Goal: Find specific page/section: Find specific page/section

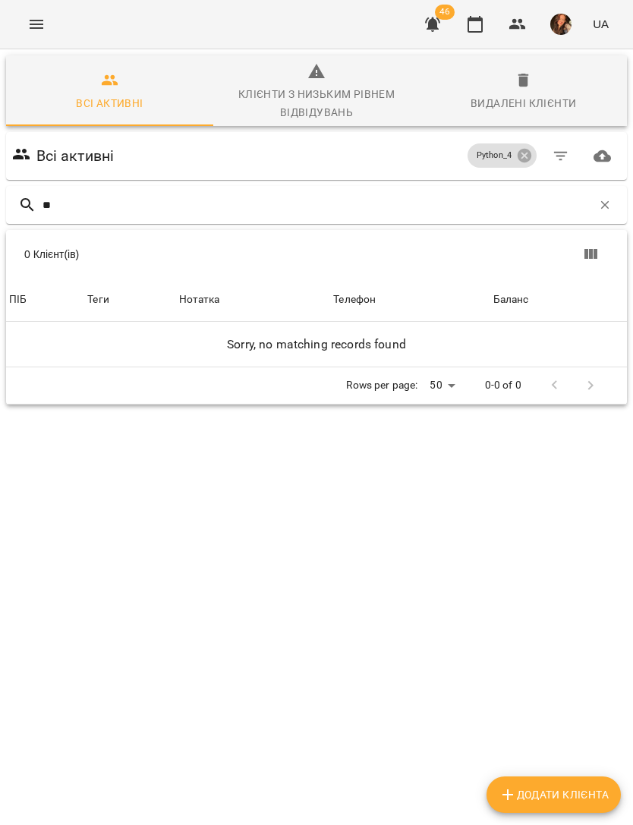
type input "**"
click at [523, 157] on icon at bounding box center [524, 155] width 17 height 17
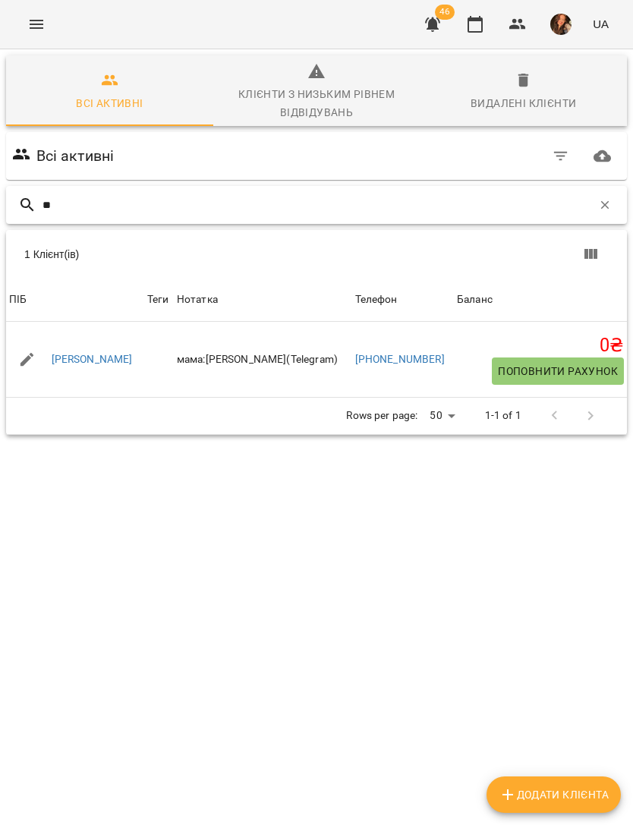
click at [254, 216] on input "**" at bounding box center [318, 205] width 550 height 25
click at [77, 364] on link "[PERSON_NAME]" at bounding box center [92, 359] width 81 height 15
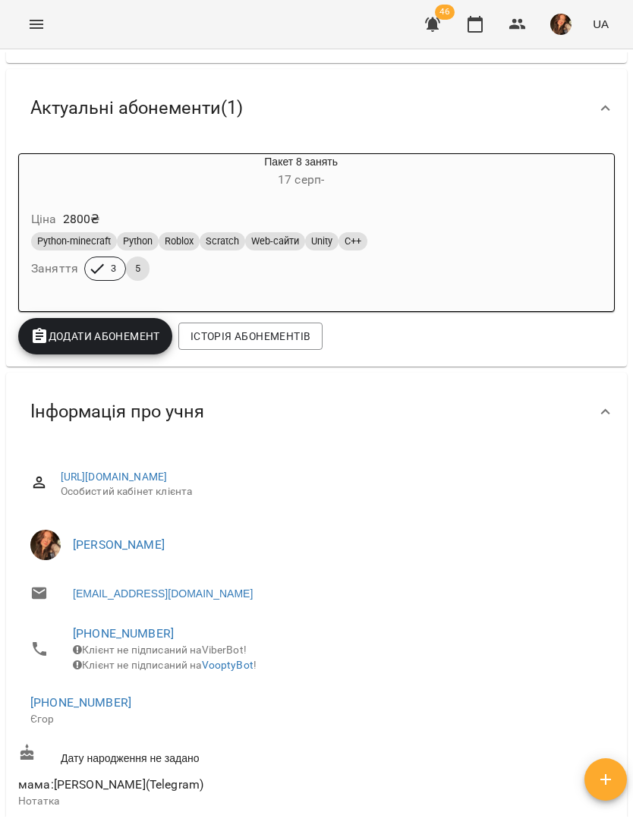
scroll to position [191, 0]
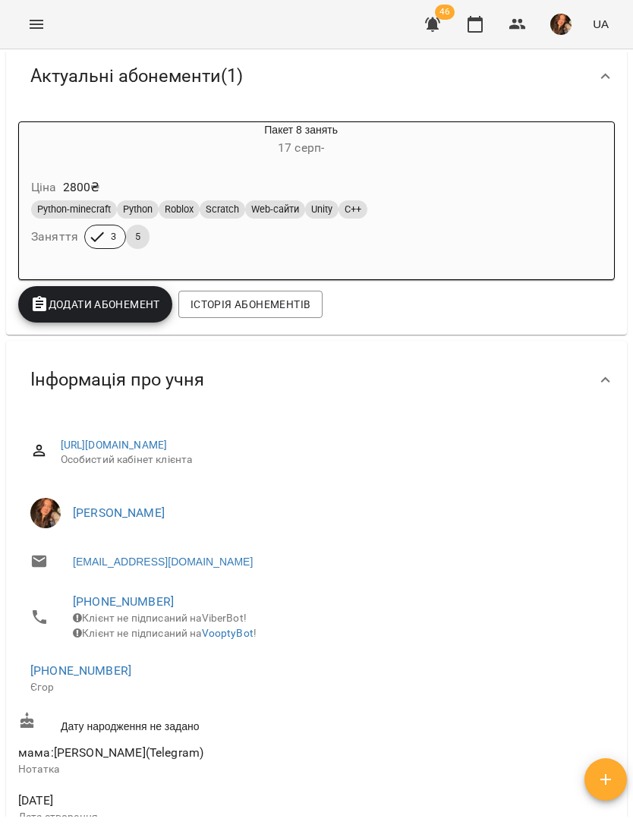
click at [39, 24] on icon "Menu" at bounding box center [36, 24] width 18 height 18
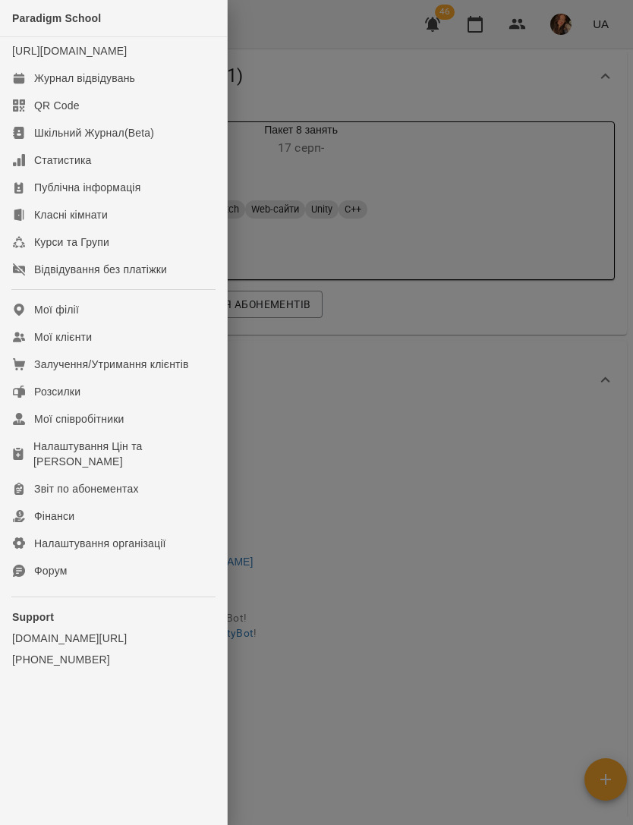
click at [141, 348] on link "Мої клієнти" at bounding box center [113, 336] width 227 height 27
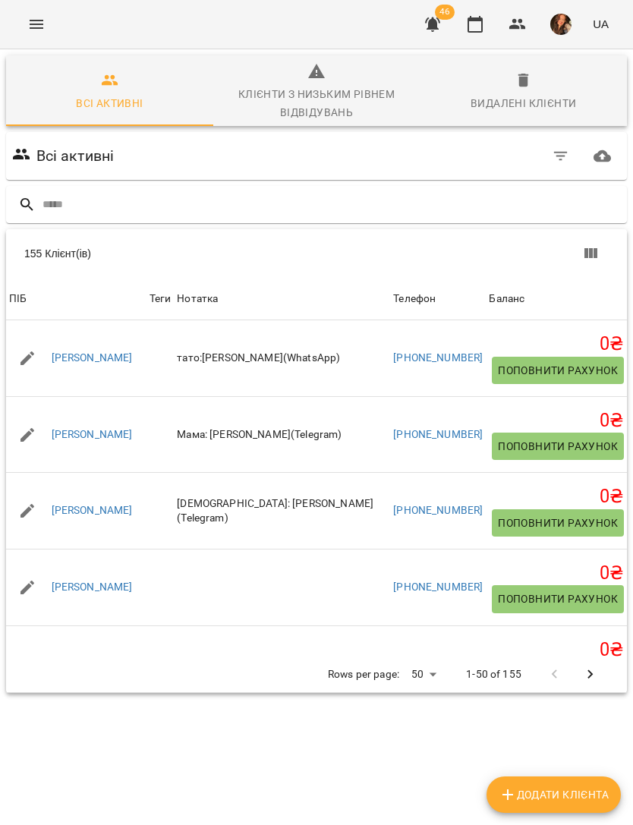
click at [364, 204] on input "text" at bounding box center [332, 204] width 579 height 25
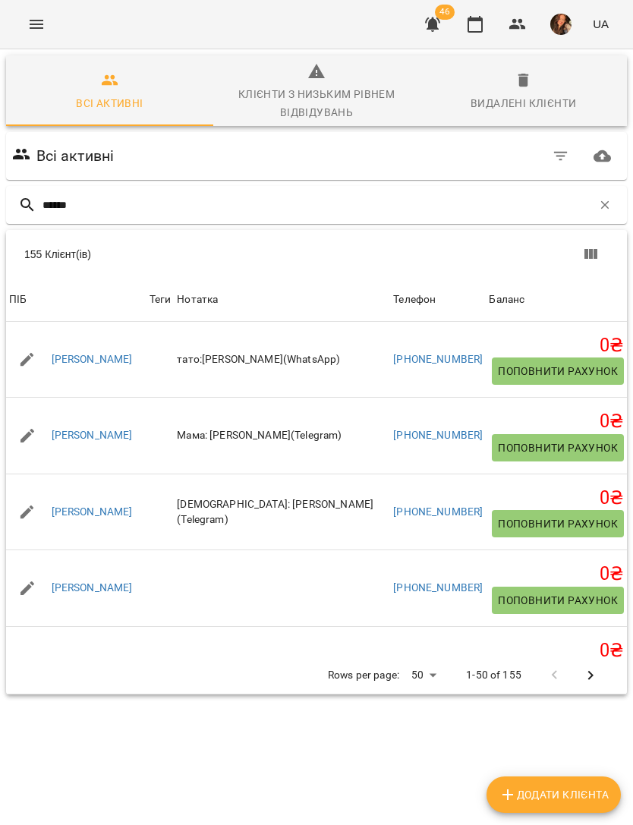
type input "*******"
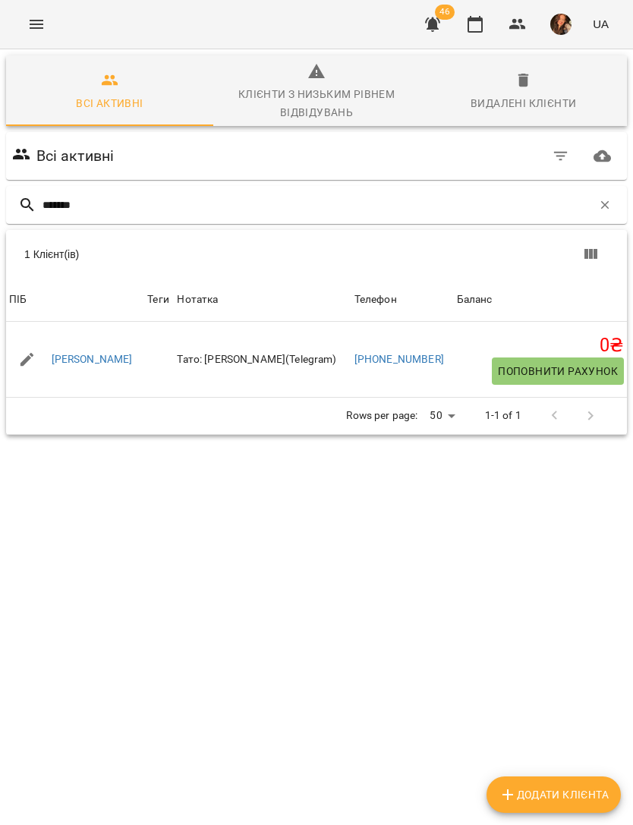
click at [98, 357] on link "[PERSON_NAME]" at bounding box center [92, 359] width 81 height 15
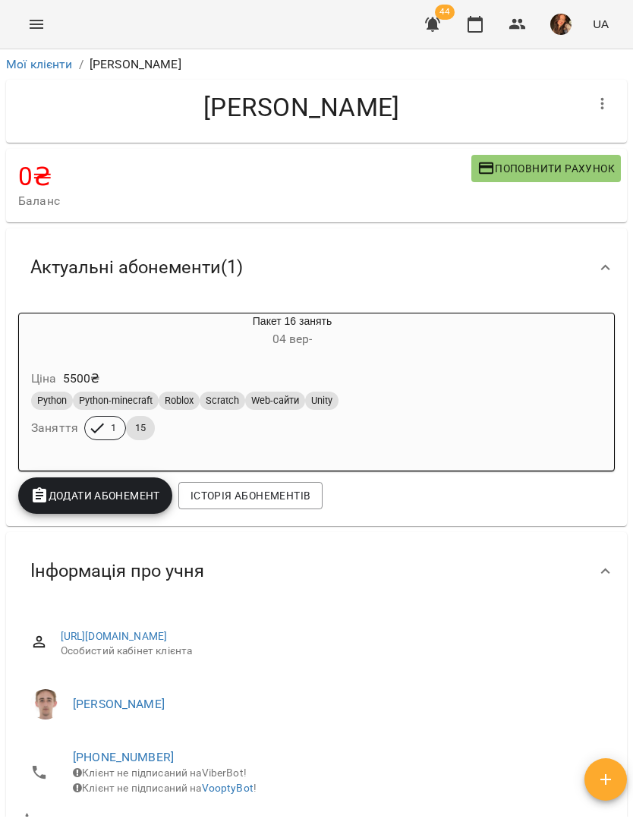
click at [430, 42] on button "button" at bounding box center [433, 24] width 36 height 36
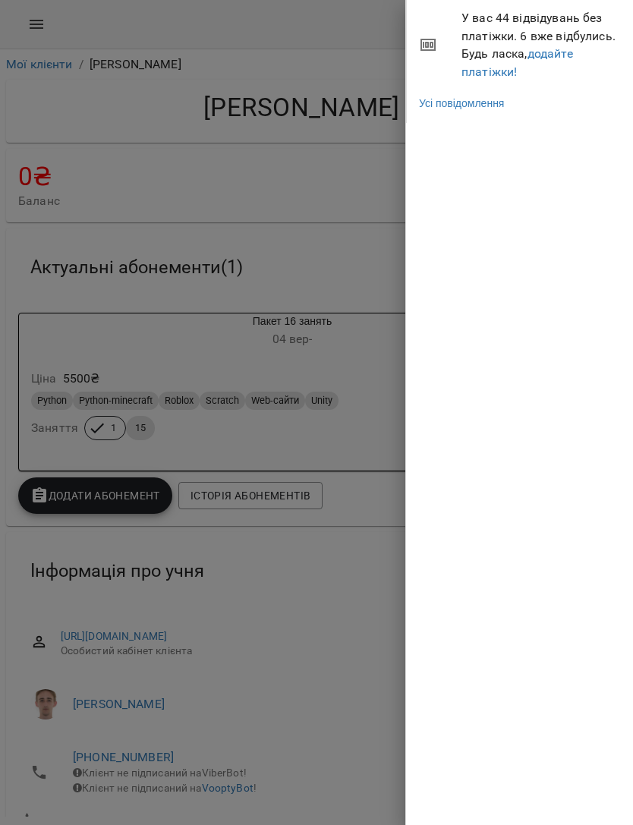
click at [487, 100] on link "Усі повідомлення" at bounding box center [461, 103] width 85 height 15
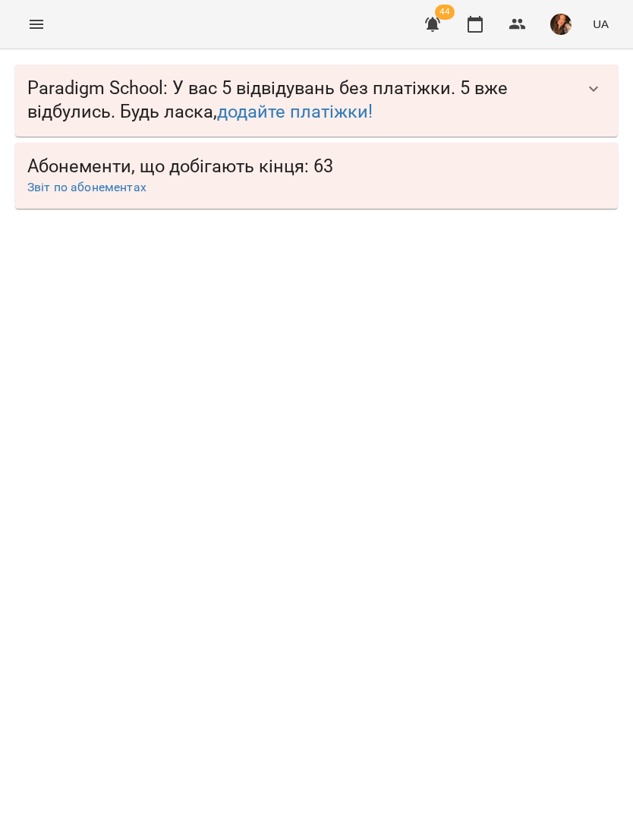
click at [590, 92] on icon "button" at bounding box center [594, 89] width 18 height 18
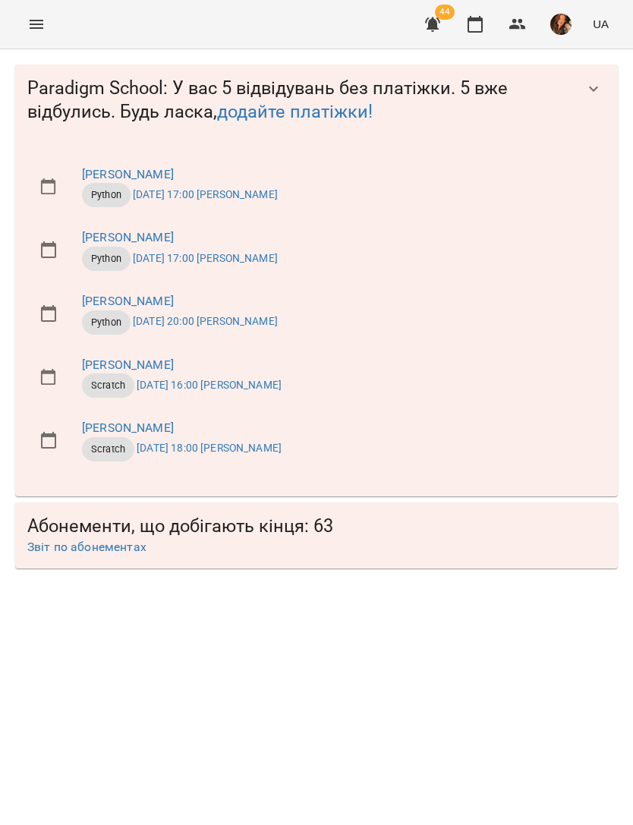
click at [594, 87] on icon "button" at bounding box center [594, 89] width 18 height 18
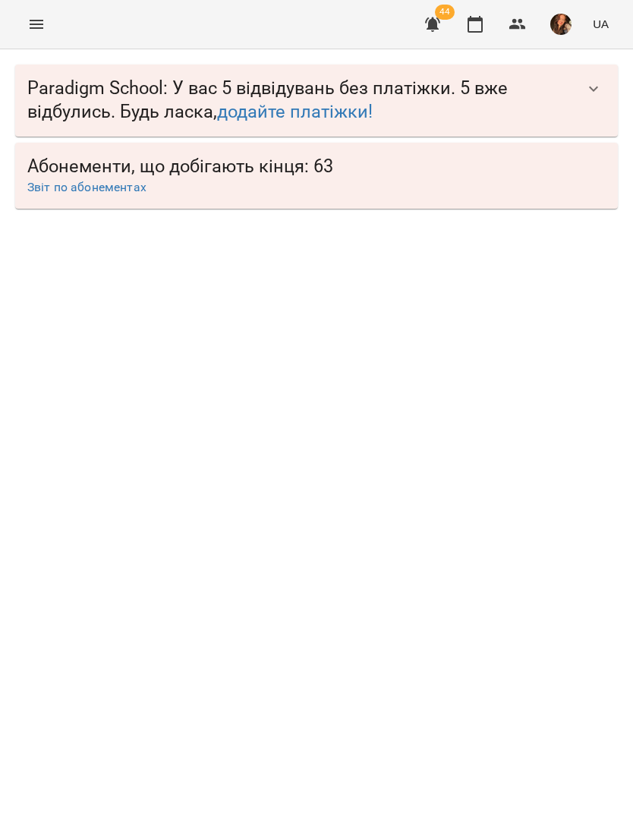
click at [407, 171] on span "Абонементи, що добігають кінця: 63" at bounding box center [316, 167] width 579 height 24
click at [119, 186] on link "Звіт по абонементах" at bounding box center [86, 187] width 119 height 14
click at [591, 88] on icon "button" at bounding box center [593, 88] width 9 height 5
